Goal: Task Accomplishment & Management: Use online tool/utility

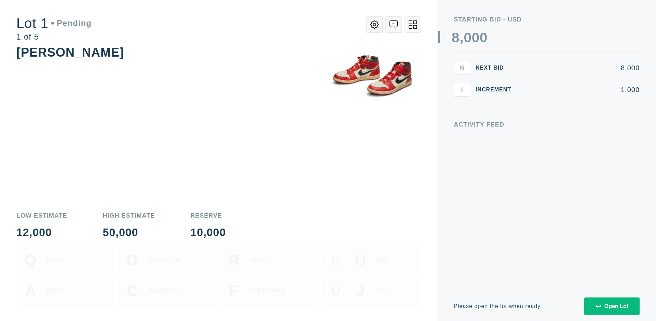
click at [611, 306] on div "Open Lot" at bounding box center [611, 307] width 33 height 6
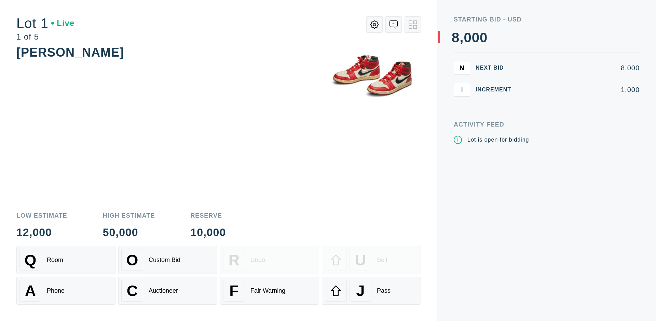
click at [66, 260] on div "Q Room" at bounding box center [65, 260] width 93 height 22
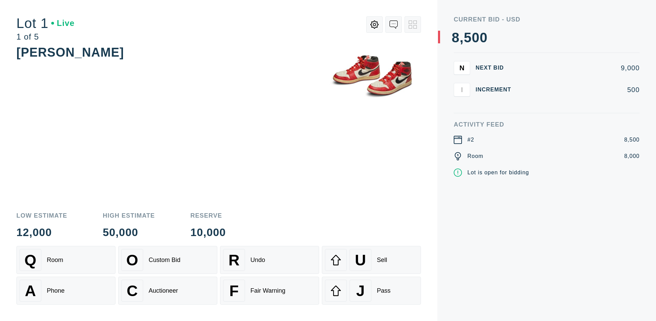
click at [66, 260] on div "Q Room" at bounding box center [65, 260] width 93 height 22
click at [66, 291] on div "A Phone" at bounding box center [65, 291] width 93 height 22
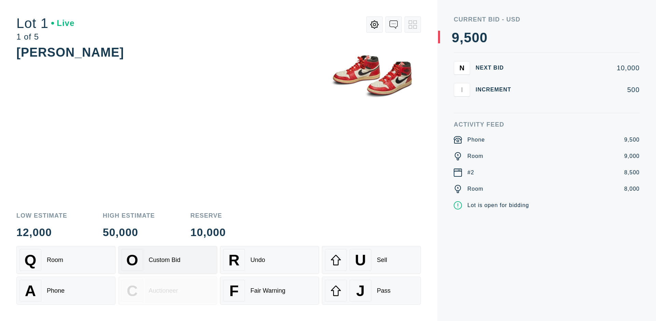
click at [168, 260] on div "Custom Bid" at bounding box center [165, 260] width 32 height 7
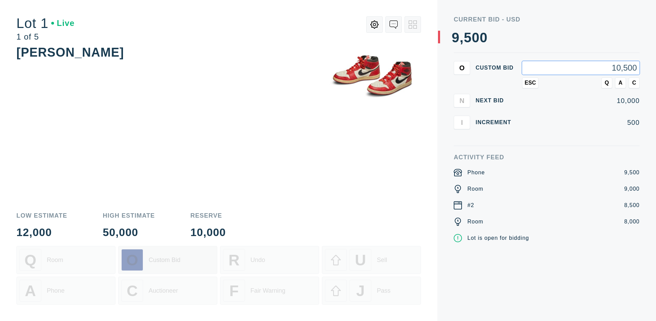
type input "10,500"
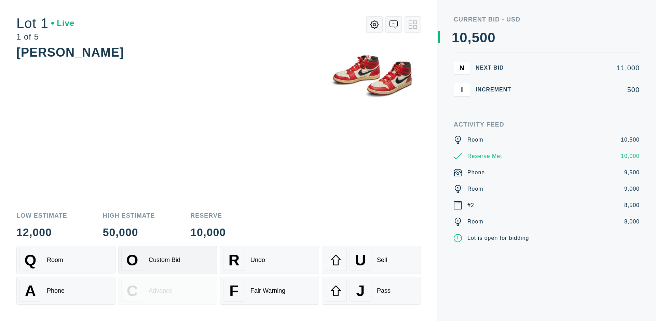
click at [168, 260] on div "Custom Bid" at bounding box center [165, 260] width 32 height 7
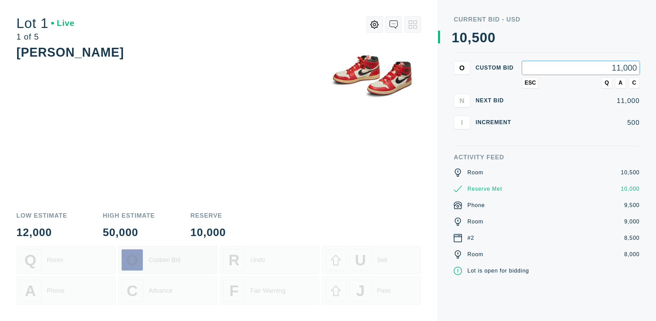
type input "11,000"
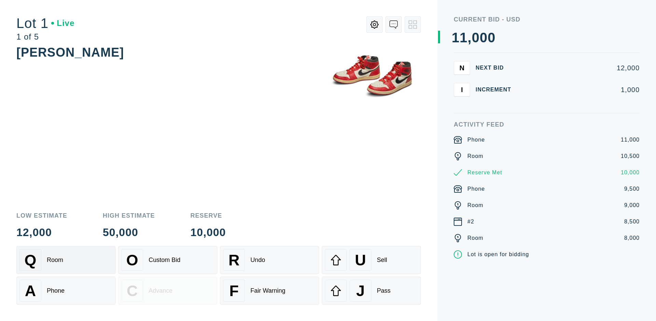
click at [66, 260] on div "Q Room" at bounding box center [65, 260] width 93 height 22
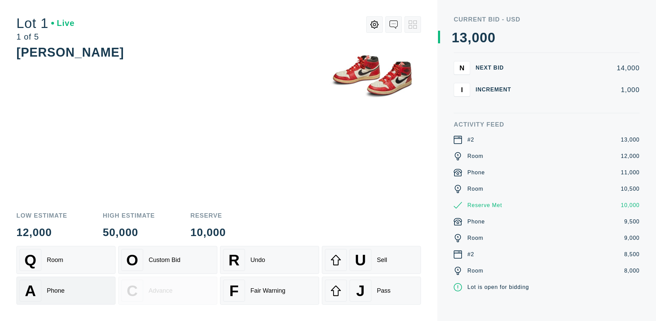
click at [66, 291] on div "A Phone" at bounding box center [65, 291] width 93 height 22
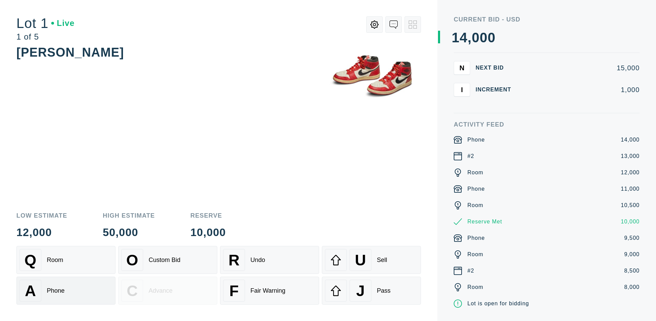
click at [66, 260] on div "Q Room" at bounding box center [65, 260] width 93 height 22
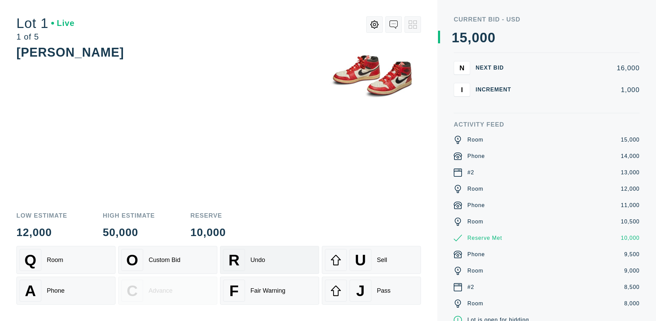
click at [270, 260] on div "R Undo" at bounding box center [269, 260] width 93 height 22
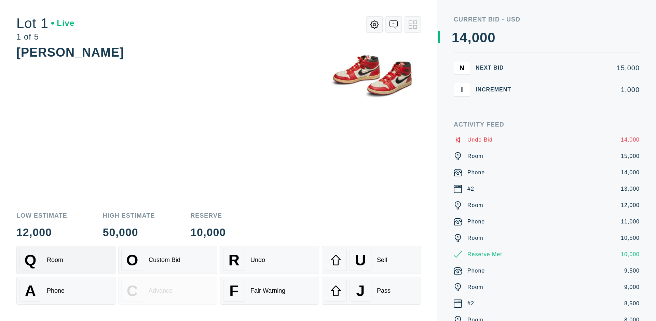
click at [66, 260] on div "Q Room" at bounding box center [65, 260] width 93 height 22
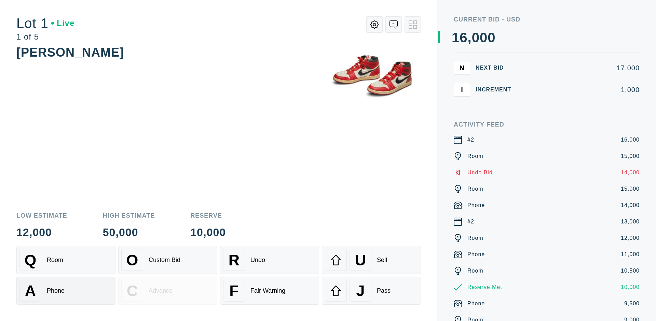
click at [66, 291] on div "A Phone" at bounding box center [65, 291] width 93 height 22
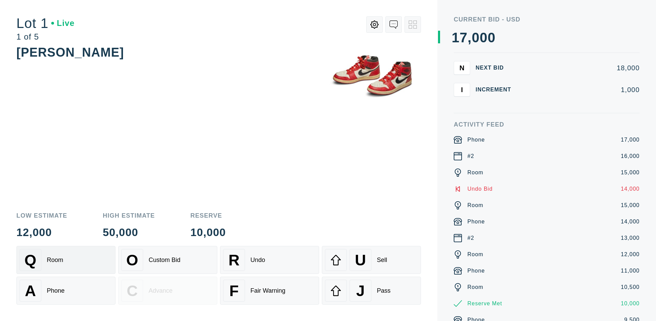
click at [66, 260] on div "Q Room" at bounding box center [65, 260] width 93 height 22
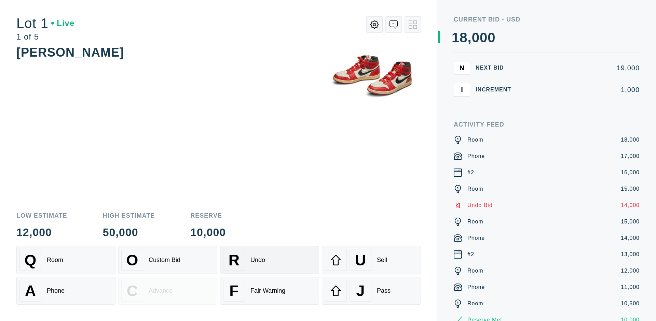
click at [270, 260] on div "R Undo" at bounding box center [269, 260] width 93 height 22
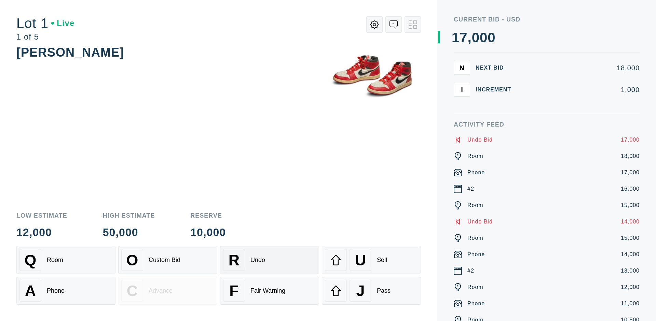
click at [371, 260] on div "U Sell" at bounding box center [371, 260] width 93 height 22
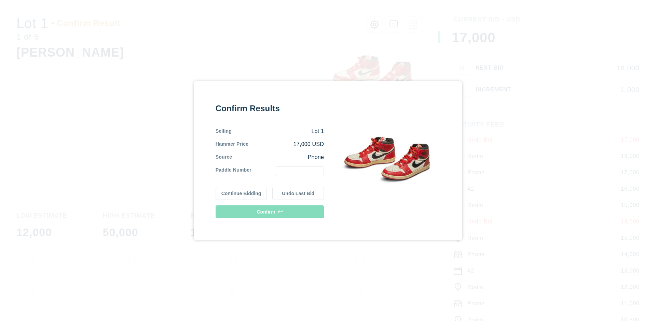
click at [242, 193] on button "Continue Bidding" at bounding box center [242, 193] width 52 height 13
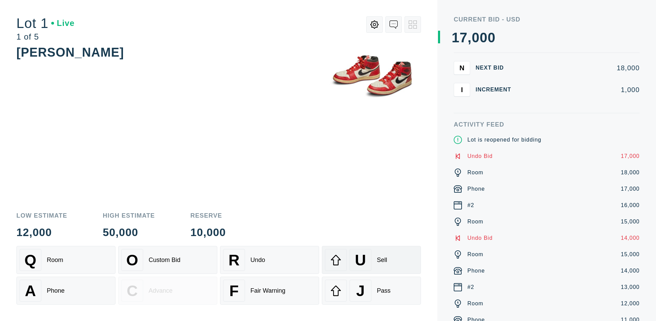
click at [371, 260] on div "U Sell" at bounding box center [371, 260] width 93 height 22
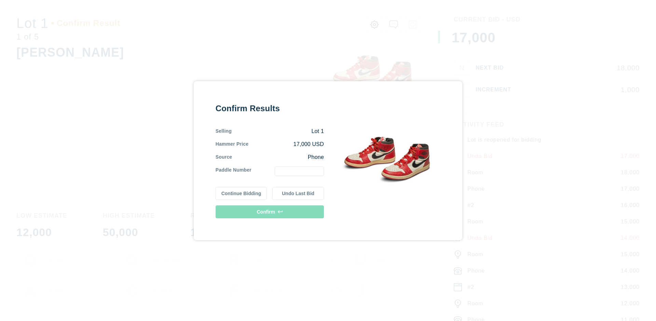
click at [298, 193] on button "Undo Last Bid" at bounding box center [298, 193] width 52 height 13
click at [242, 192] on button "Continue Bidding" at bounding box center [242, 192] width 52 height 13
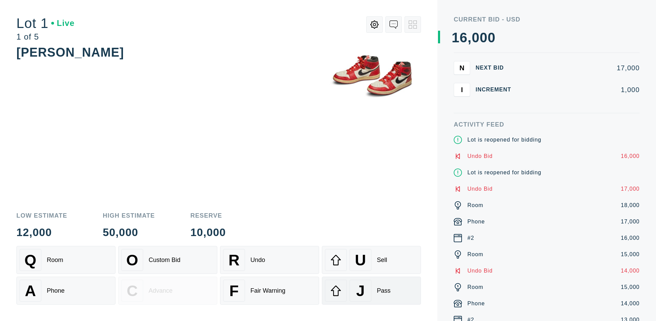
click at [371, 291] on div "J Pass" at bounding box center [371, 291] width 93 height 22
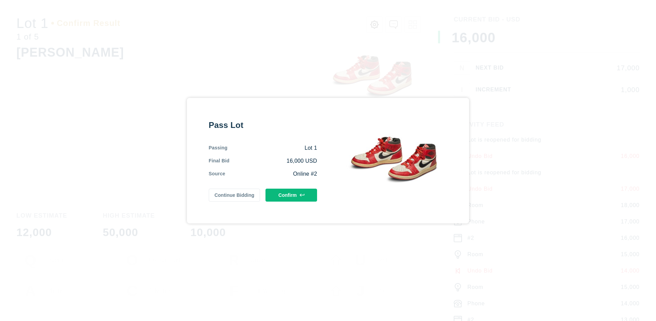
click at [291, 195] on button "Confirm" at bounding box center [291, 195] width 52 height 13
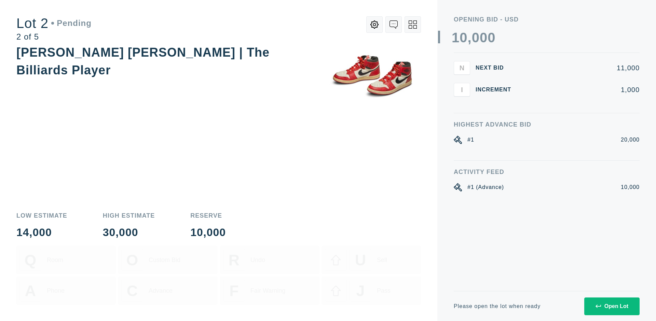
click at [611, 306] on div "Open Lot" at bounding box center [611, 307] width 33 height 6
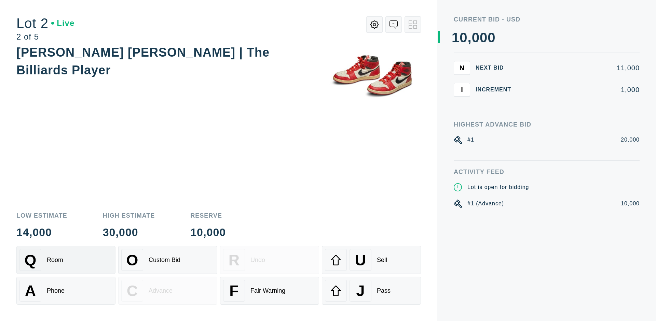
click at [66, 260] on div "Q Room" at bounding box center [65, 260] width 93 height 22
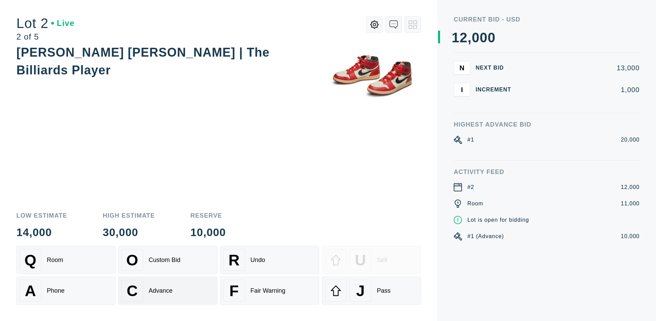
click at [168, 291] on div "Advance" at bounding box center [161, 291] width 24 height 7
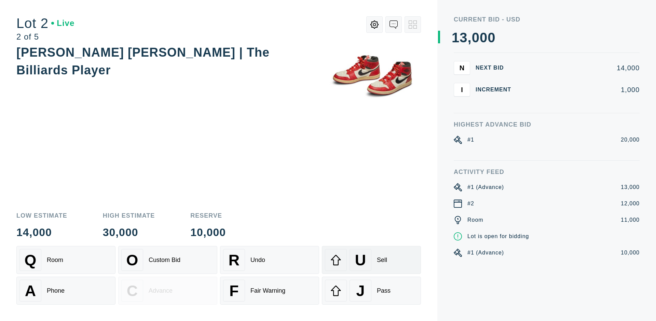
click at [371, 260] on div "U Sell" at bounding box center [371, 260] width 93 height 22
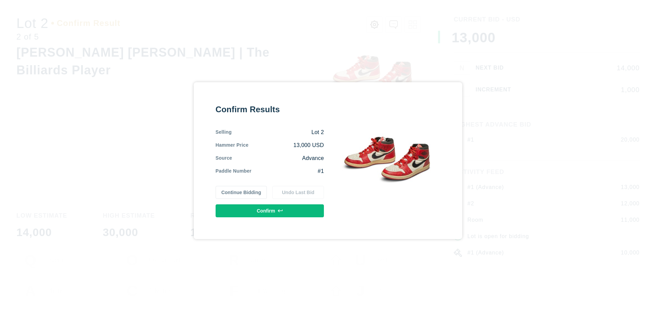
click at [270, 211] on button "Confirm" at bounding box center [270, 211] width 108 height 13
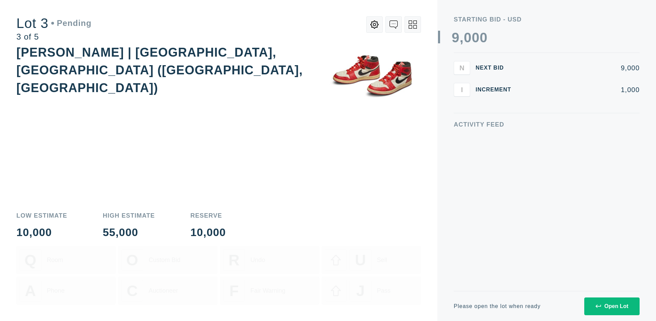
click at [611, 306] on div "Open Lot" at bounding box center [611, 307] width 33 height 6
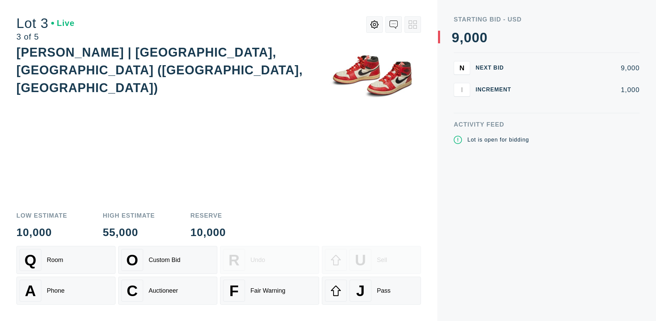
click at [371, 291] on div "J Pass" at bounding box center [371, 291] width 93 height 22
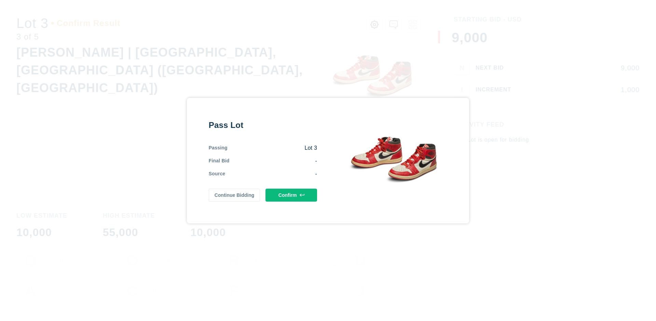
click at [291, 195] on button "Confirm" at bounding box center [291, 195] width 52 height 13
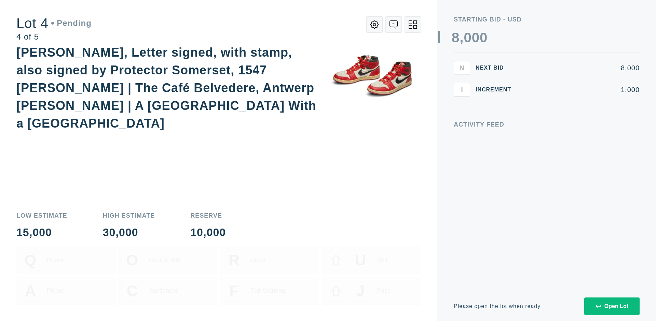
click at [611, 306] on div "Open Lot" at bounding box center [611, 307] width 33 height 6
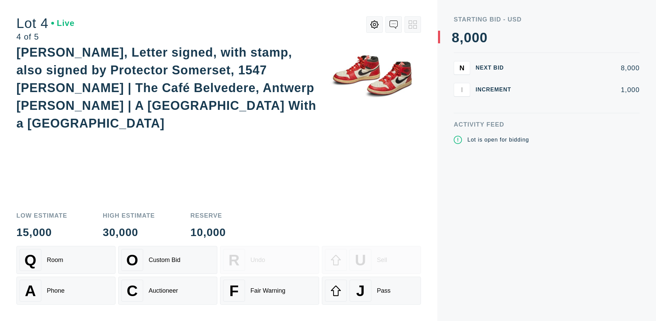
click at [66, 260] on div "Q Room" at bounding box center [65, 260] width 93 height 22
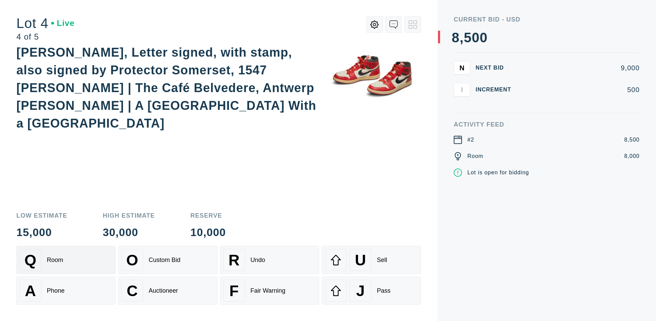
click at [168, 291] on div "Auctioneer" at bounding box center [163, 291] width 29 height 7
click at [371, 291] on div "J Pass" at bounding box center [371, 291] width 93 height 22
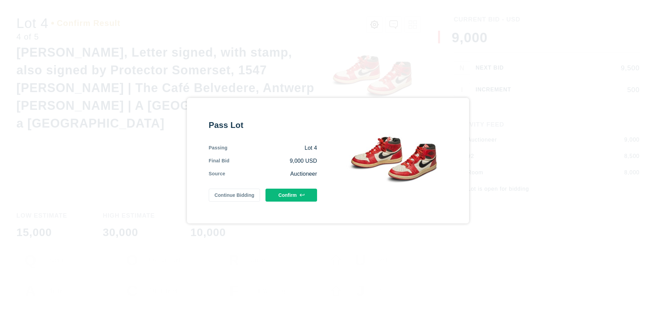
click at [291, 195] on button "Confirm" at bounding box center [291, 195] width 52 height 13
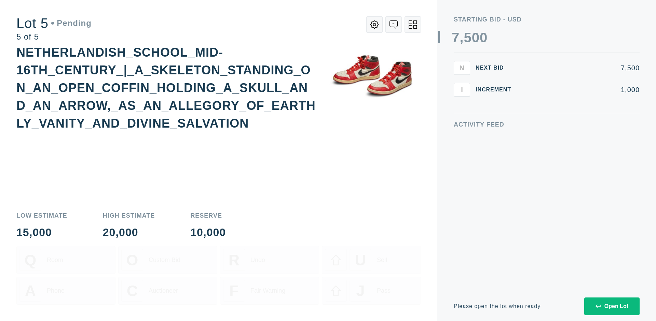
click at [611, 306] on div "Open Lot" at bounding box center [611, 307] width 33 height 6
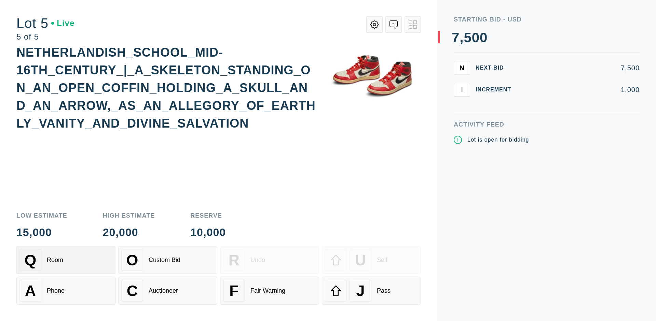
click at [66, 260] on div "Q Room" at bounding box center [65, 260] width 93 height 22
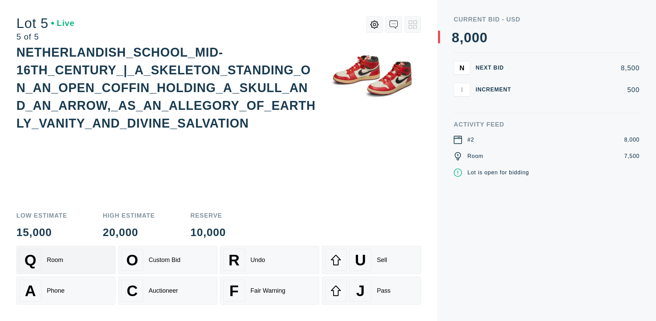
click at [66, 260] on div "Q Room" at bounding box center [65, 260] width 93 height 22
click at [371, 260] on div "U Sell" at bounding box center [371, 260] width 93 height 22
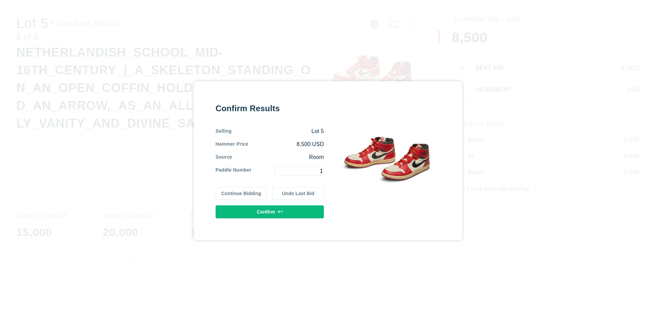
type input "1"
click at [270, 212] on button "Confirm" at bounding box center [270, 212] width 108 height 13
